Goal: Use online tool/utility: Utilize a website feature to perform a specific function

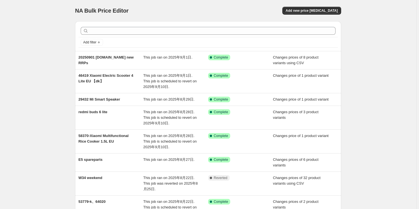
drag, startPoint x: 47, startPoint y: 56, endPoint x: 45, endPoint y: 4, distance: 52.1
click at [47, 56] on div "NA Bulk Price Editor. This page is ready NA Bulk Price Editor Add new price [ME…" at bounding box center [208, 161] width 416 height 322
